Goal: Communication & Community: Answer question/provide support

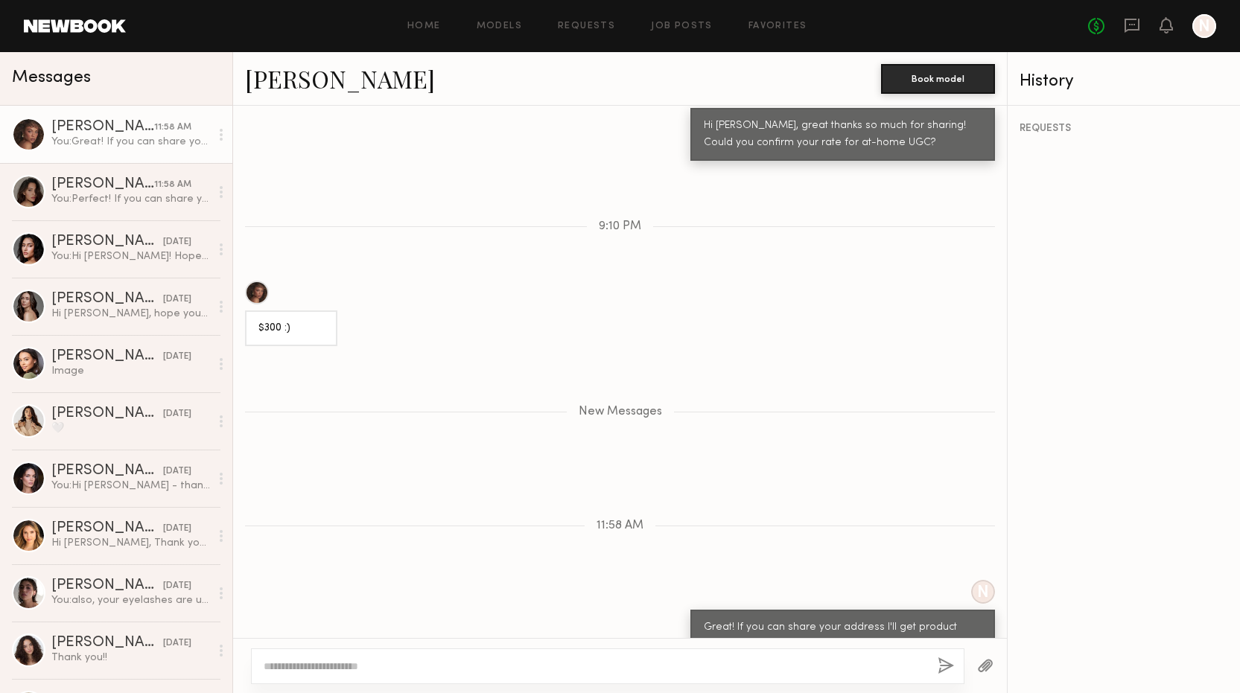
scroll to position [1940, 0]
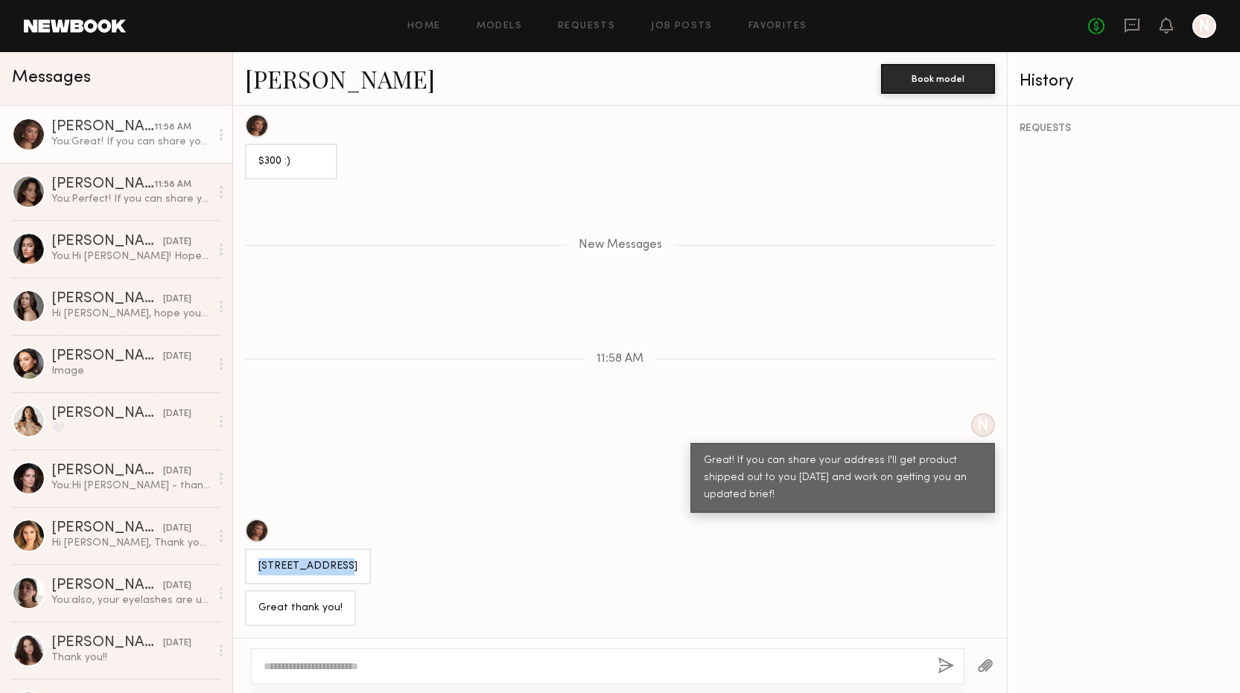
drag, startPoint x: 257, startPoint y: 530, endPoint x: 349, endPoint y: 531, distance: 91.6
click at [349, 549] on div "[STREET_ADDRESS]" at bounding box center [308, 567] width 126 height 36
copy div "7339 Pyramid Pl"
drag, startPoint x: 258, startPoint y: 550, endPoint x: 394, endPoint y: 548, distance: 135.6
click at [394, 548] on div "[STREET_ADDRESS]" at bounding box center [620, 552] width 774 height 66
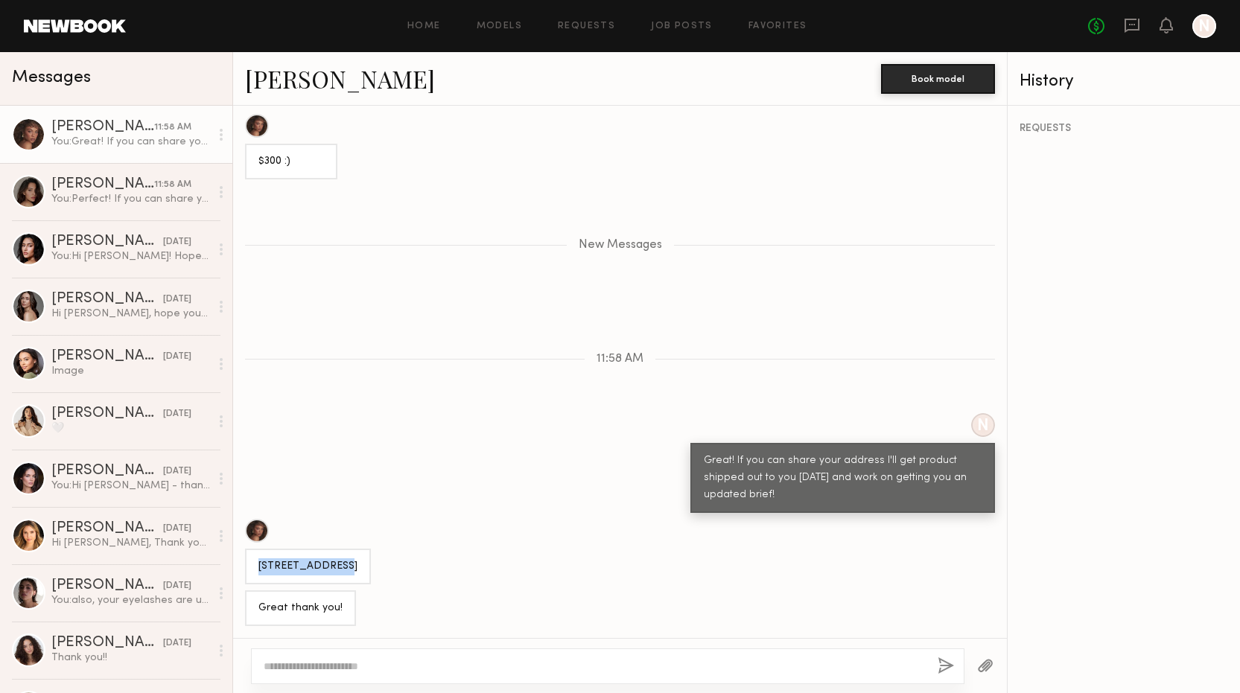
copy div "Los Angeles, CA 90046"
click at [84, 188] on div "[PERSON_NAME]" at bounding box center [102, 184] width 103 height 15
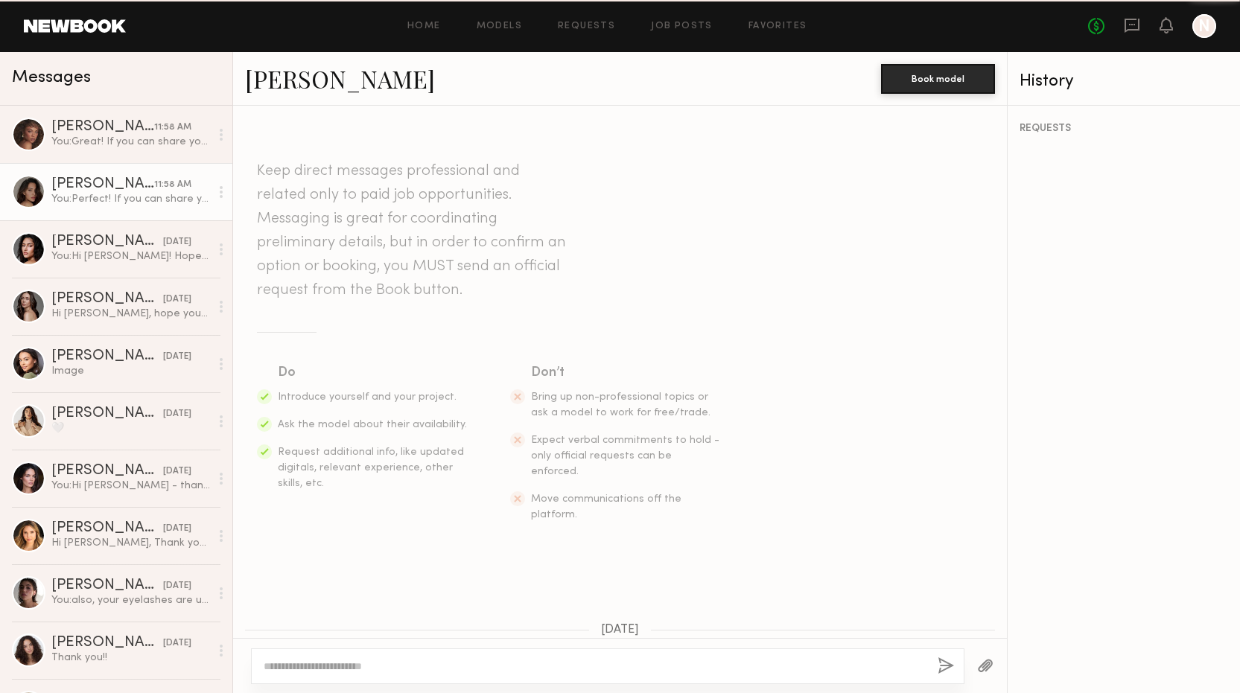
scroll to position [1751, 0]
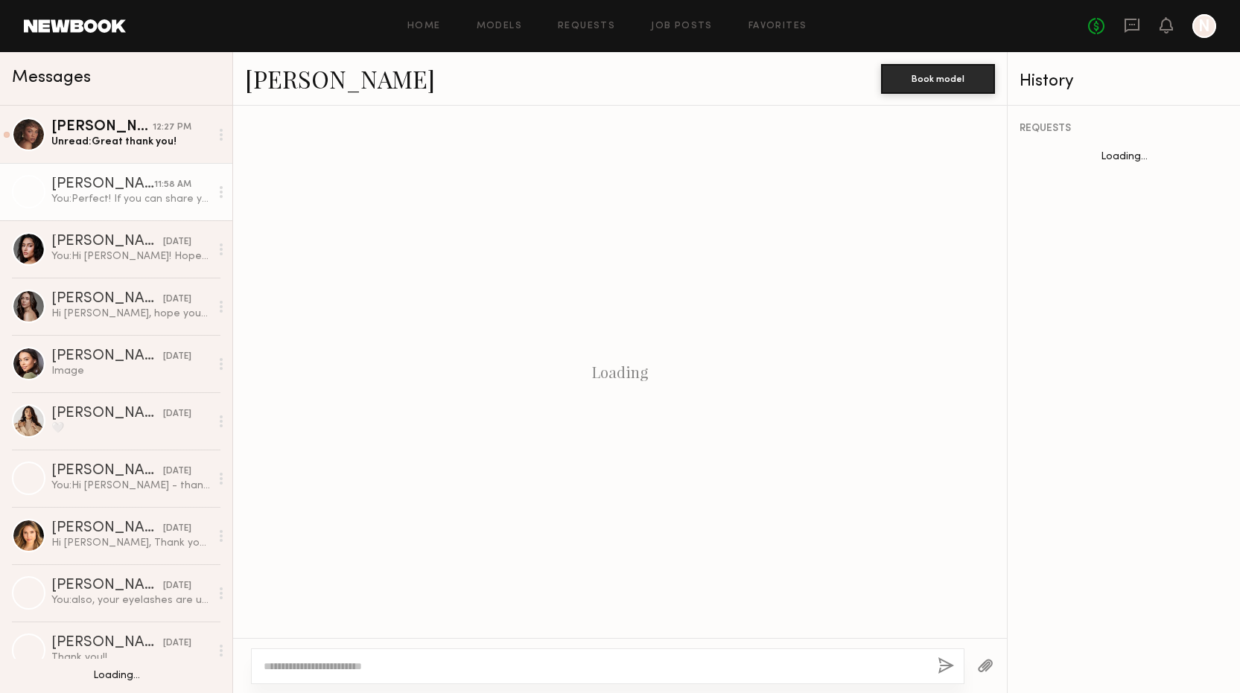
scroll to position [1751, 0]
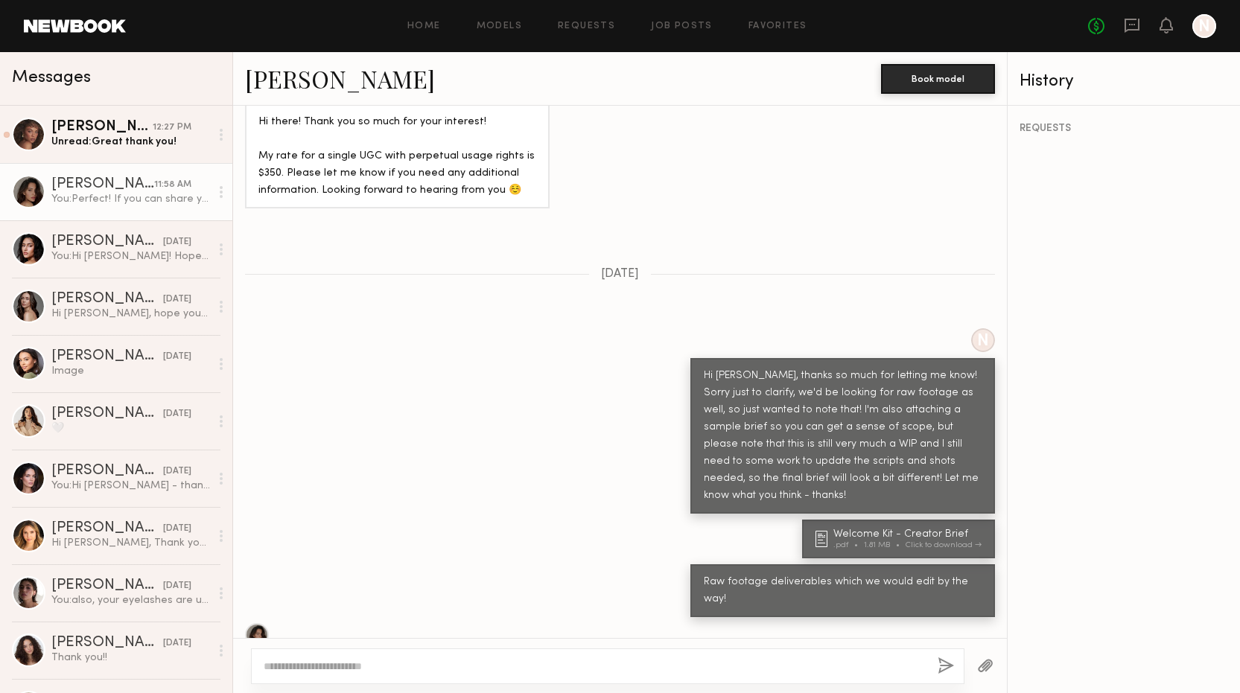
click at [381, 328] on div "N Hi [PERSON_NAME], thanks so much for letting me know! Sorry just to clarify, …" at bounding box center [620, 420] width 774 height 185
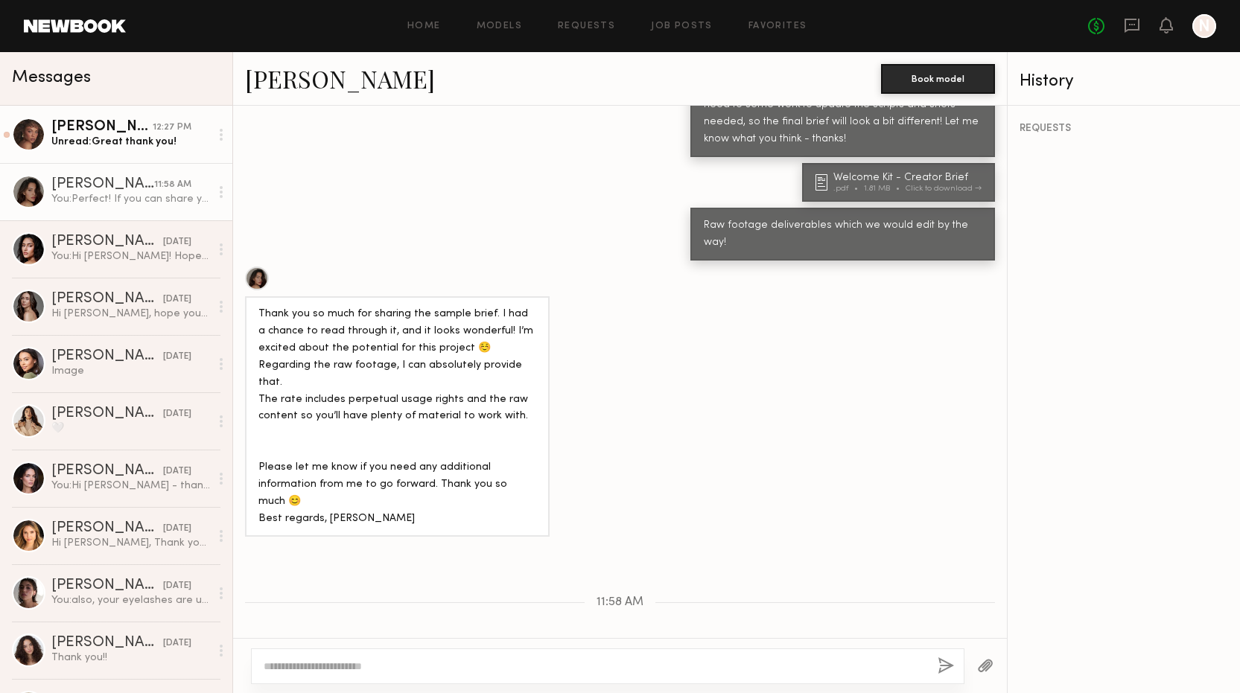
click at [120, 145] on div "Unread: Great thank you!" at bounding box center [130, 142] width 159 height 14
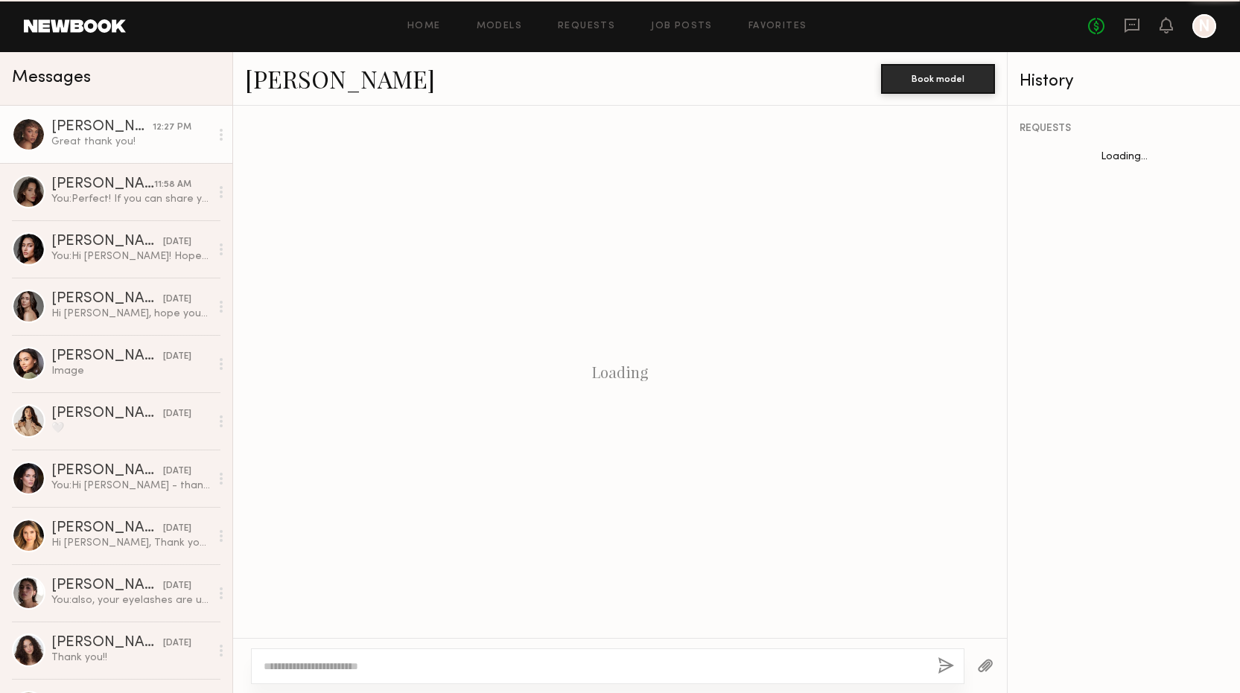
scroll to position [1416, 0]
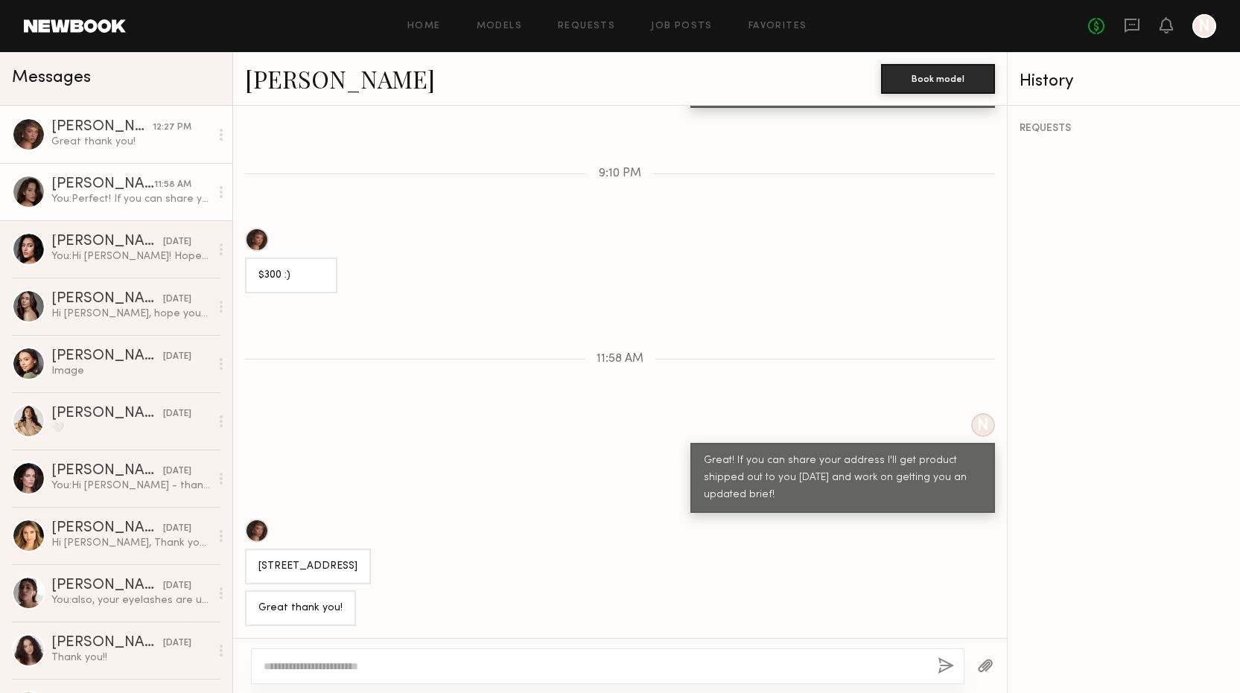
click at [108, 198] on div "You: Perfect! If you can share your address I'll get product shipped out to you…" at bounding box center [130, 199] width 159 height 14
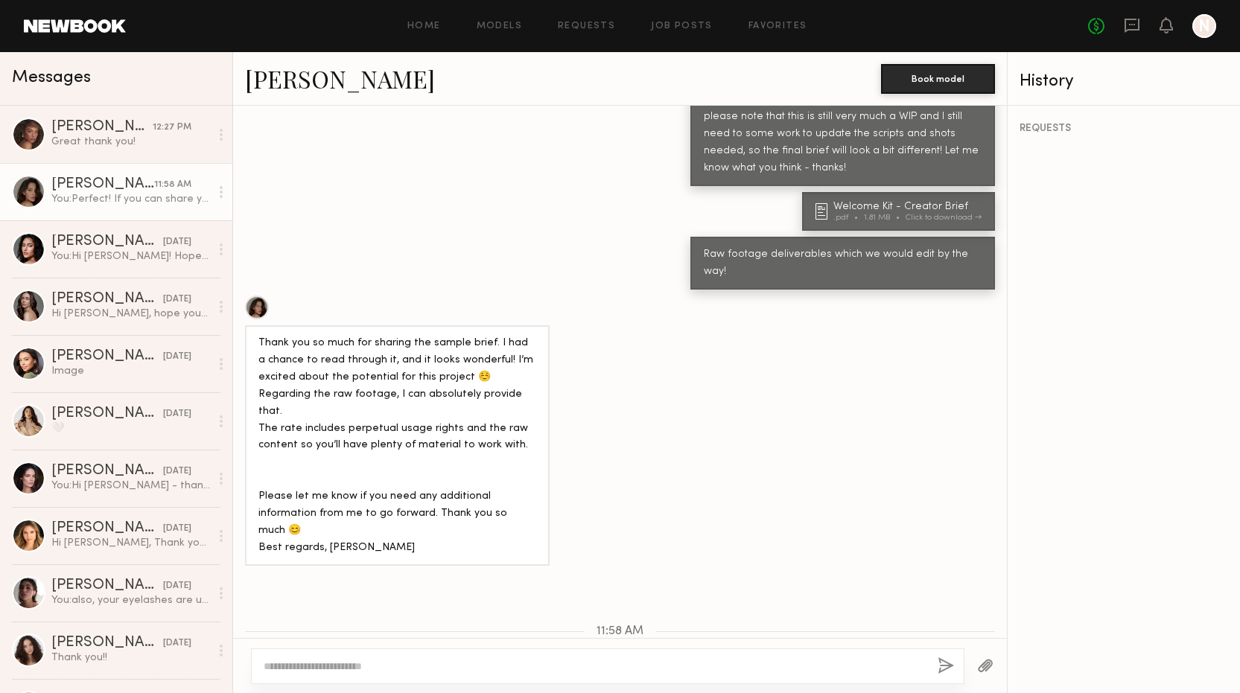
scroll to position [1719, 0]
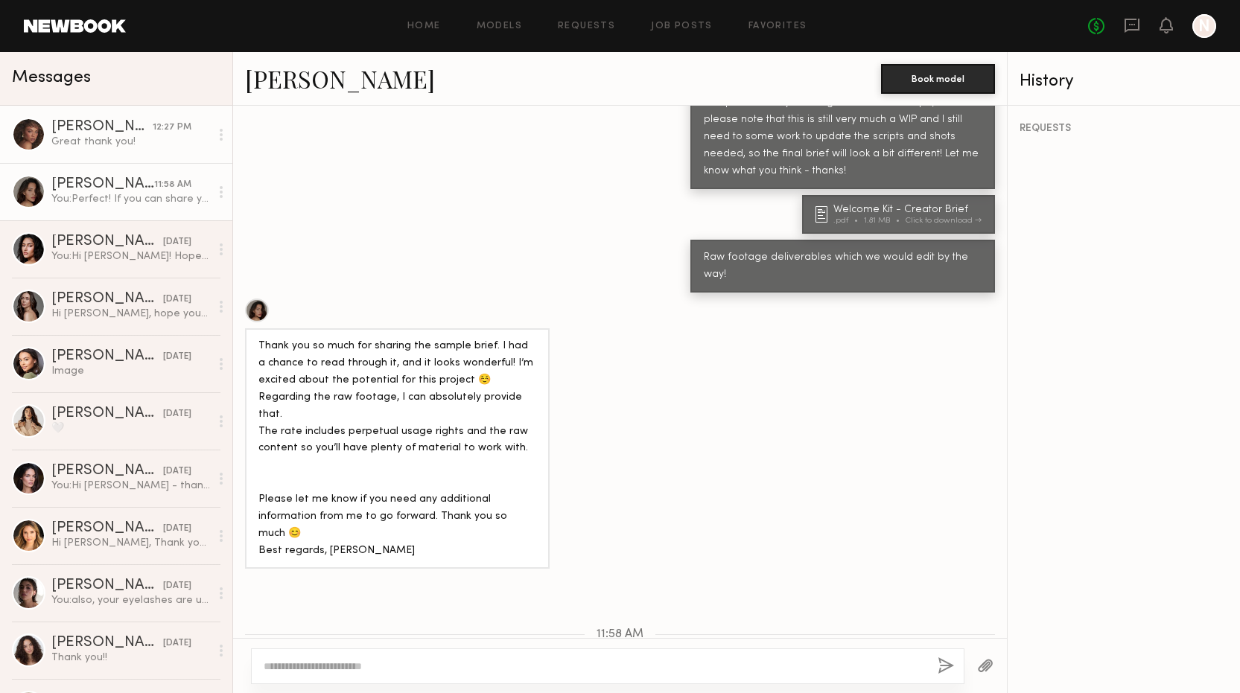
click at [25, 139] on div at bounding box center [29, 135] width 34 height 34
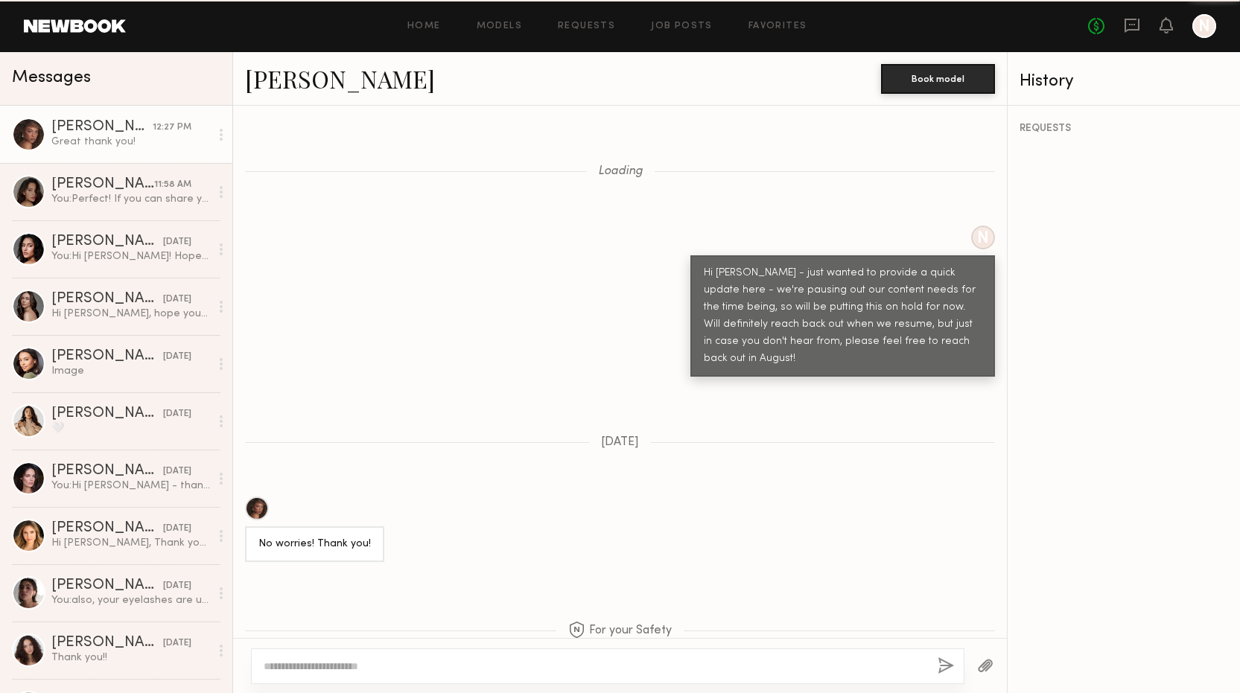
scroll to position [1416, 0]
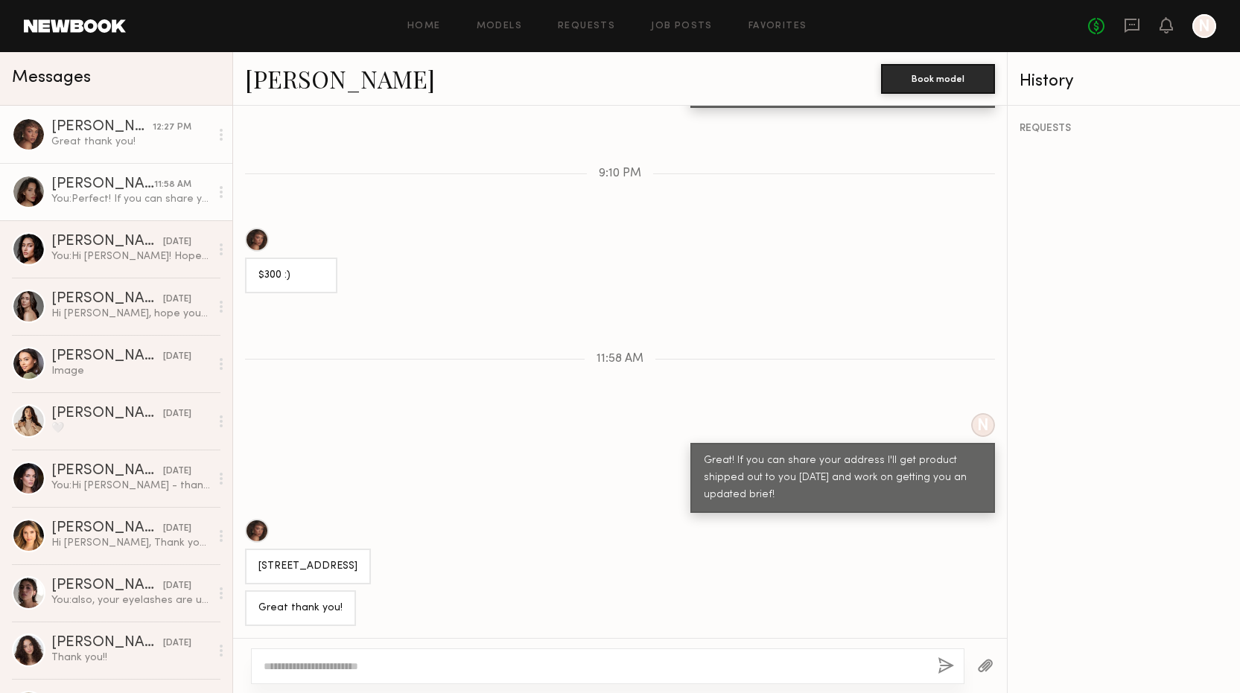
click at [94, 194] on div "You: Perfect! If you can share your address I'll get product shipped out to you…" at bounding box center [130, 199] width 159 height 14
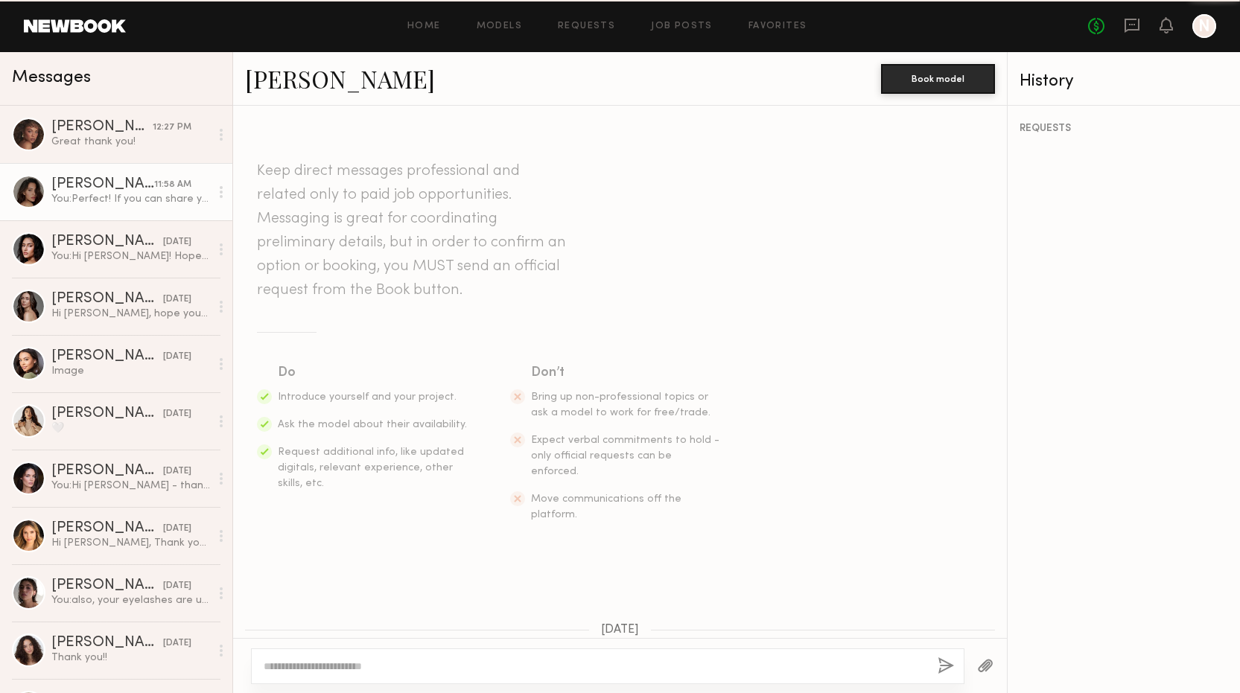
scroll to position [1751, 0]
